Goal: Task Accomplishment & Management: Use online tool/utility

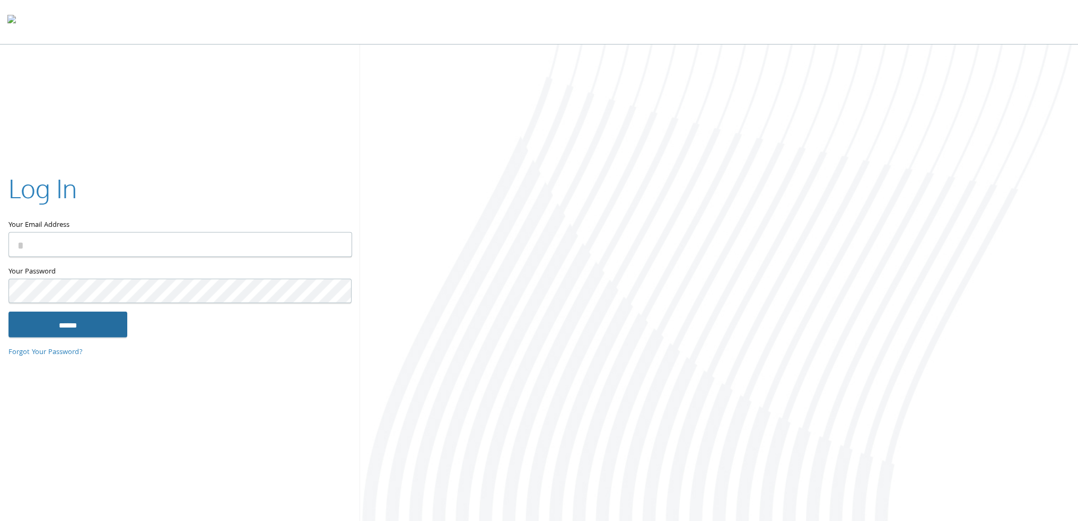
type input "**********"
click at [49, 329] on input "******" at bounding box center [67, 324] width 119 height 25
